Goal: Transaction & Acquisition: Subscribe to service/newsletter

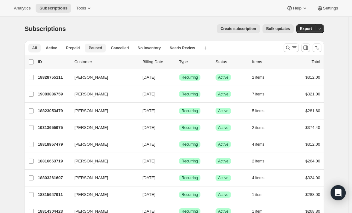
click at [89, 48] on span "Paused" at bounding box center [96, 47] width 14 height 5
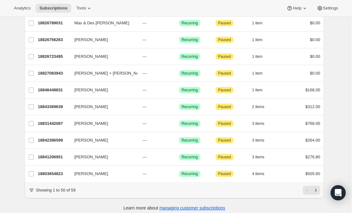
scroll to position [729, 0]
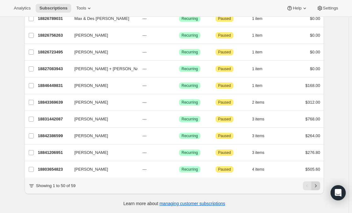
click at [318, 185] on icon "Next" at bounding box center [316, 185] width 6 height 6
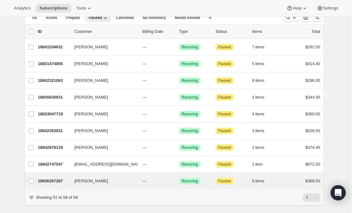
scroll to position [46, 0]
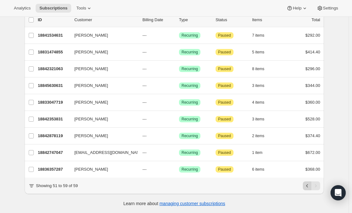
click at [308, 187] on icon "Previous" at bounding box center [307, 185] width 6 height 6
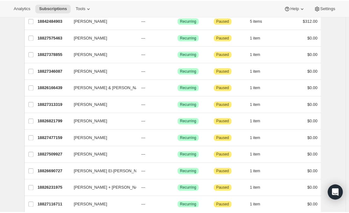
scroll to position [291, 0]
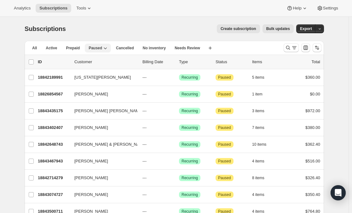
click at [100, 47] on span "Paused" at bounding box center [96, 47] width 14 height 5
click at [35, 47] on span "All" at bounding box center [34, 47] width 5 height 5
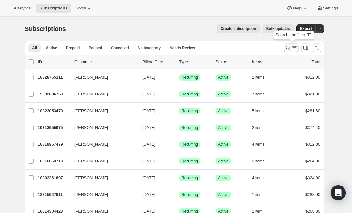
click at [286, 48] on icon "Search and filter results" at bounding box center [288, 47] width 6 height 6
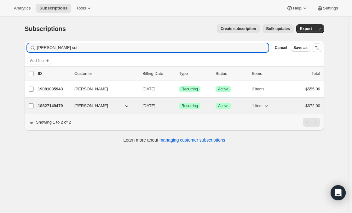
type input "[PERSON_NAME] sul"
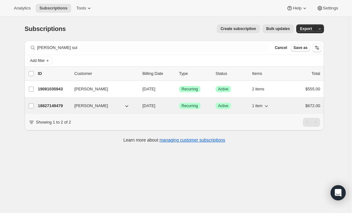
click at [57, 104] on p "18827149479" at bounding box center [54, 106] width 32 height 6
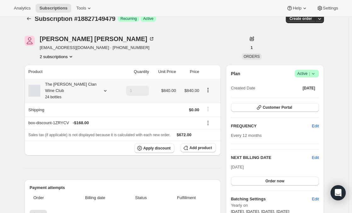
scroll to position [12, 0]
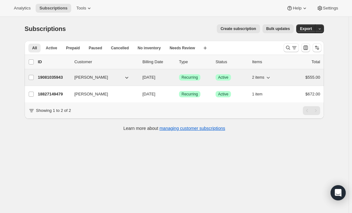
click at [44, 78] on p "19081035943" at bounding box center [54, 77] width 32 height 6
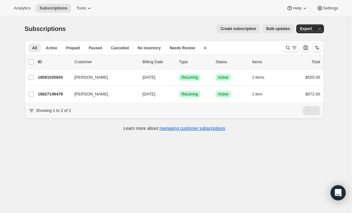
click at [256, 26] on span "Create subscription" at bounding box center [239, 28] width 36 height 5
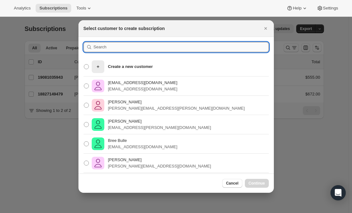
click at [136, 49] on input ":r40:" at bounding box center [181, 47] width 175 height 10
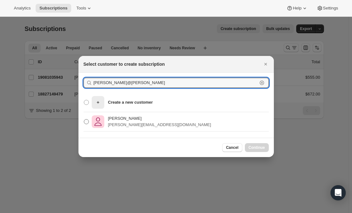
type input "tara@maxwell"
click at [129, 121] on p "tara@maxwellwines.com.au" at bounding box center [159, 124] width 103 height 6
click at [84, 119] on input "Tara Sullivan tara@maxwellwines.com.au" at bounding box center [84, 119] width 0 height 0
radio input "true"
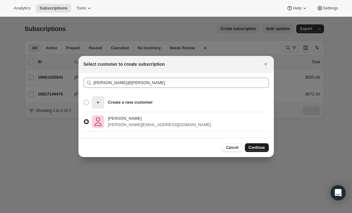
click at [257, 147] on span "Continue" at bounding box center [257, 147] width 16 height 5
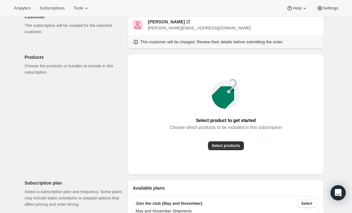
scroll to position [47, 0]
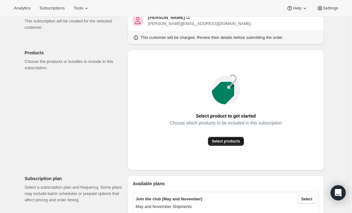
click at [235, 142] on span "Select products" at bounding box center [226, 141] width 28 height 5
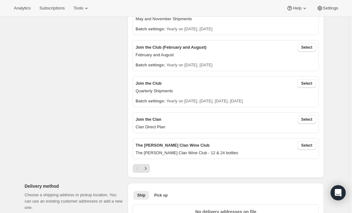
scroll to position [164, 0]
click at [308, 119] on span "Select" at bounding box center [307, 118] width 11 height 5
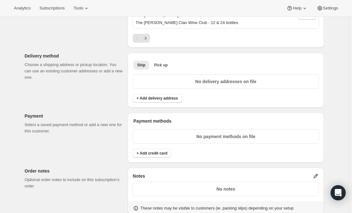
scroll to position [325, 0]
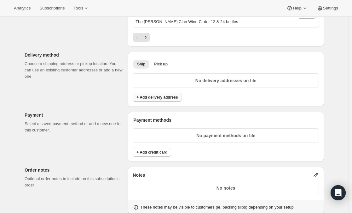
click at [168, 98] on span "+ Add delivery address" at bounding box center [157, 97] width 41 height 5
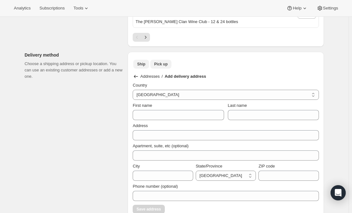
click at [169, 60] on button "Pick up" at bounding box center [160, 64] width 21 height 9
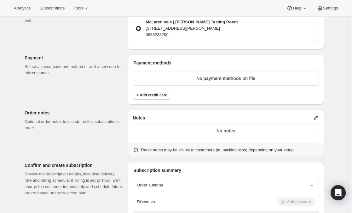
scroll to position [382, 0]
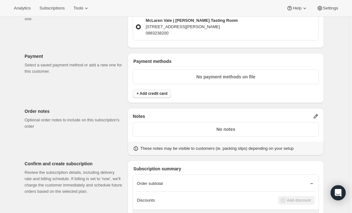
click at [155, 92] on span "+ Add credit card" at bounding box center [152, 93] width 31 height 5
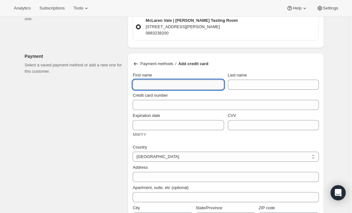
click at [162, 83] on input "First name" at bounding box center [178, 85] width 91 height 10
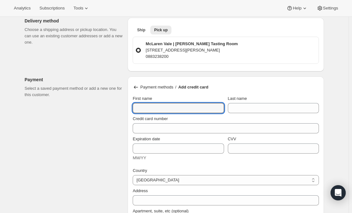
scroll to position [358, 0]
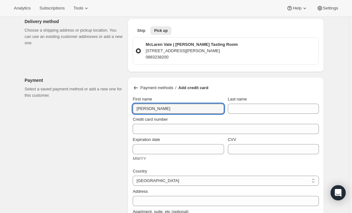
type input "[PERSON_NAME]"
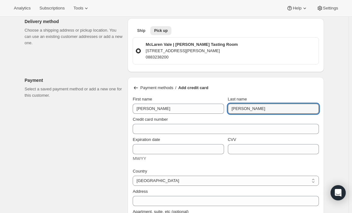
type input "[PERSON_NAME]"
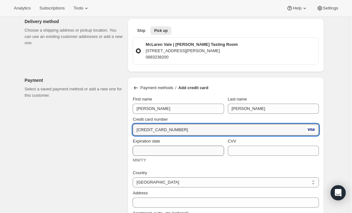
type input "4052 2152 0266 5207"
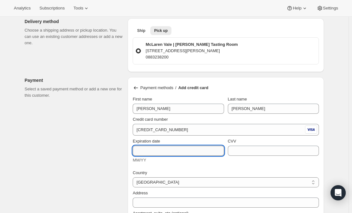
click at [222, 149] on input "Expiration date" at bounding box center [178, 150] width 91 height 10
type input "12/27"
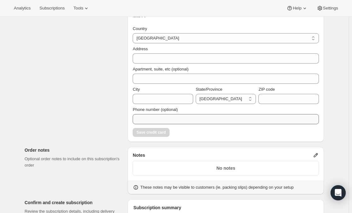
scroll to position [508, 0]
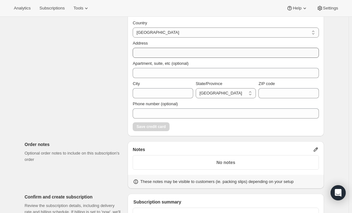
type input "781"
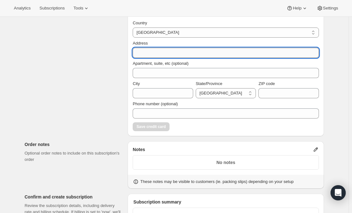
click at [142, 52] on input "Address" at bounding box center [226, 53] width 186 height 10
type input "PO box 34"
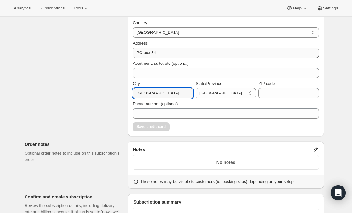
type input "Cherryville"
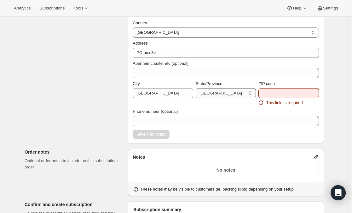
click at [239, 94] on select "Australian Capital Territory New South Wales Northern Territory Queensland Sout…" at bounding box center [226, 93] width 61 height 10
select select "SA"
click at [197, 88] on select "Australian Capital Territory New South Wales Northern Territory Queensland Sout…" at bounding box center [226, 93] width 61 height 10
click at [279, 94] on input "ZIP code" at bounding box center [289, 93] width 61 height 10
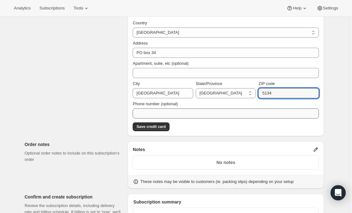
type input "5134"
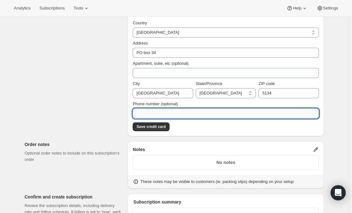
click at [242, 112] on input "Phone number (optional)" at bounding box center [226, 113] width 186 height 10
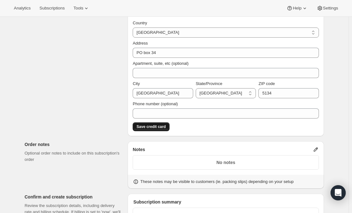
click at [157, 128] on button "Save credit card" at bounding box center [151, 126] width 37 height 9
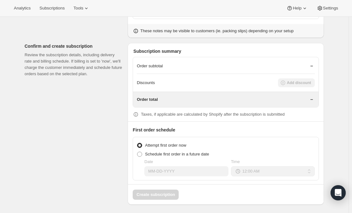
scroll to position [507, 0]
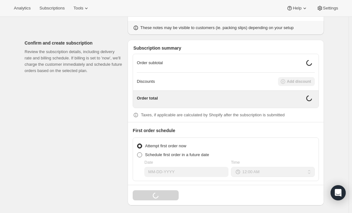
click at [172, 152] on span "Schedule first order in a future date" at bounding box center [177, 154] width 64 height 5
click at [138, 152] on input "Schedule first order in a future date" at bounding box center [137, 152] width 0 height 0
radio input "true"
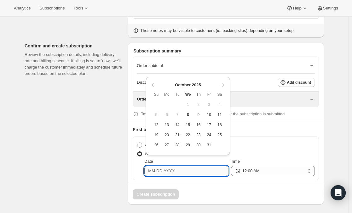
click at [196, 173] on input "Date" at bounding box center [186, 171] width 84 height 10
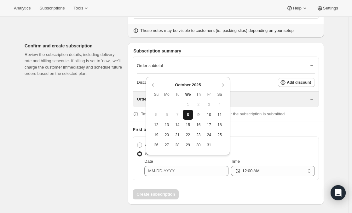
click at [188, 114] on span "8" at bounding box center [189, 114] width 6 height 5
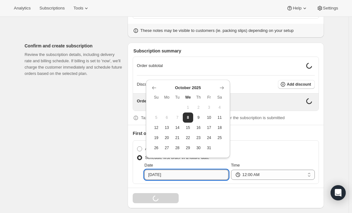
click at [180, 172] on input "10-08-2025" at bounding box center [186, 174] width 84 height 10
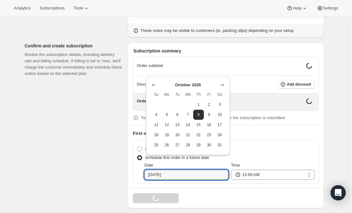
type input "10-08-2026"
click at [271, 145] on div "Attempt first order now" at bounding box center [226, 148] width 178 height 9
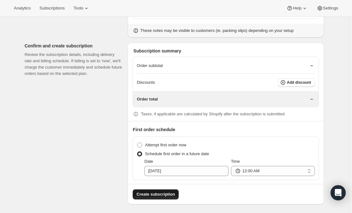
click at [155, 194] on span "Create subscription" at bounding box center [156, 194] width 38 height 6
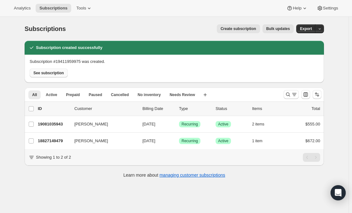
click at [57, 75] on button "See subscription" at bounding box center [49, 72] width 38 height 9
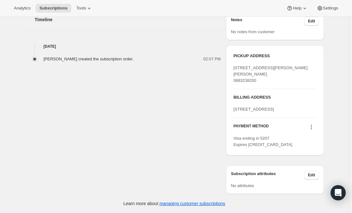
scroll to position [234, 0]
click at [322, 86] on div "PICKUP ADDRESS 19 Olivers Rd McLaren Vale SA, 5171 Australia 0883238200 BILLING…" at bounding box center [275, 100] width 98 height 110
